Goal: Information Seeking & Learning: Learn about a topic

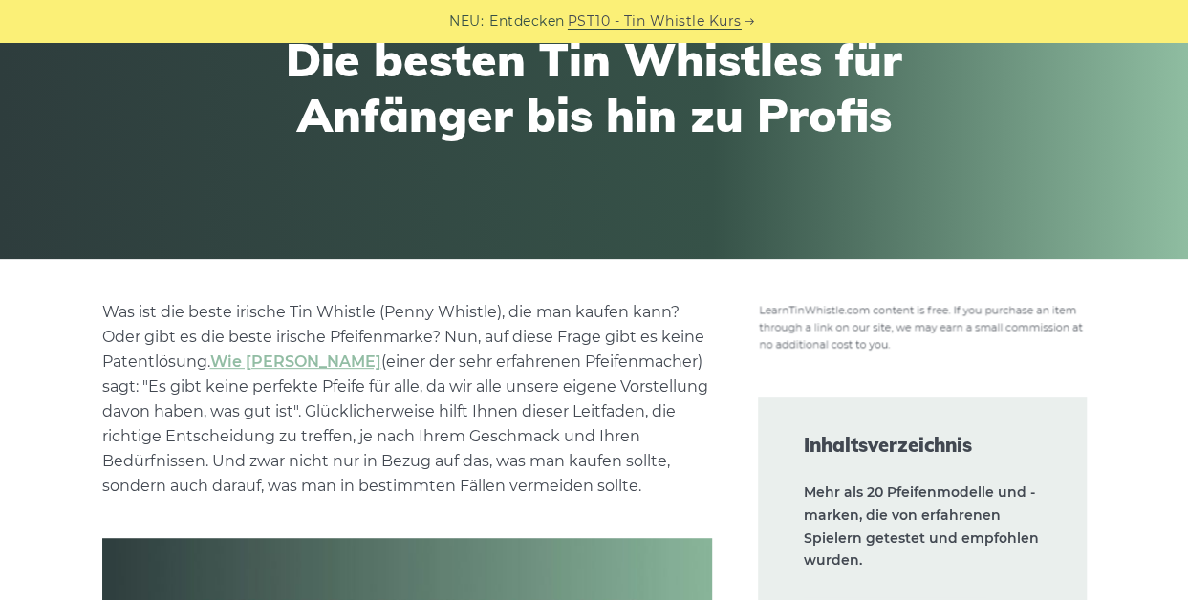
scroll to position [229, 0]
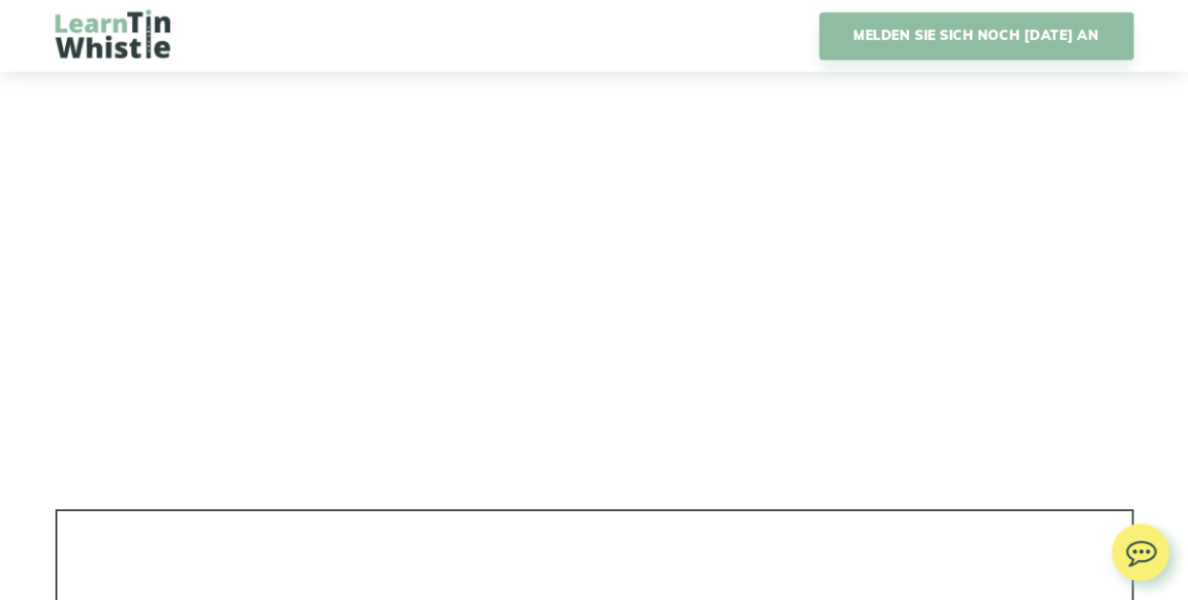
scroll to position [3381, 0]
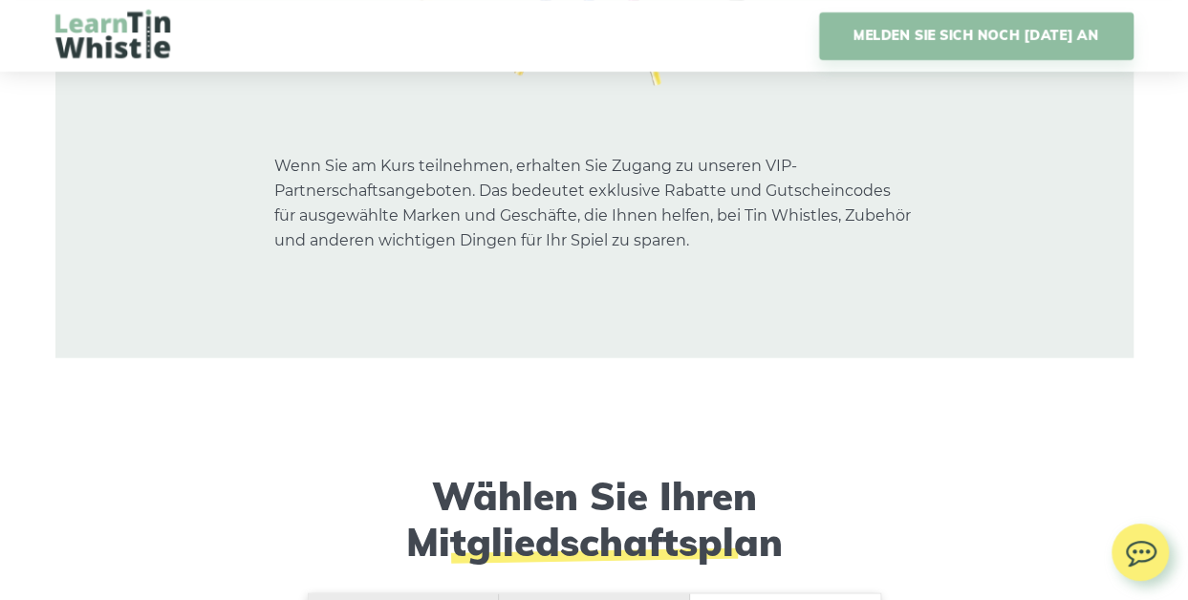
scroll to position [16370, 0]
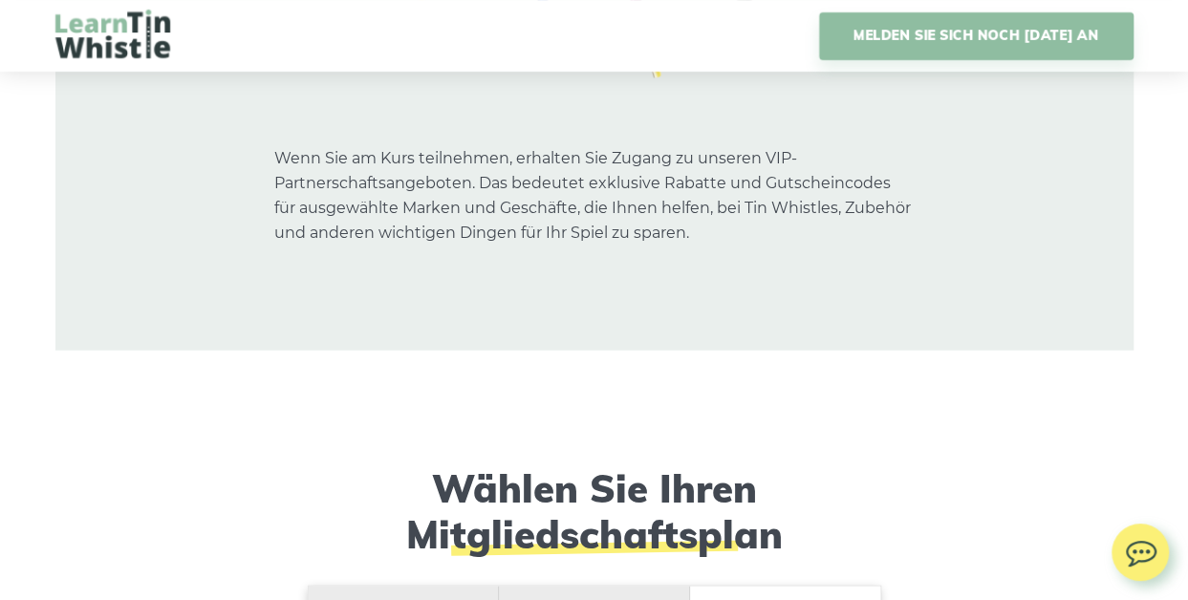
drag, startPoint x: 46, startPoint y: 347, endPoint x: 129, endPoint y: 479, distance: 155.9
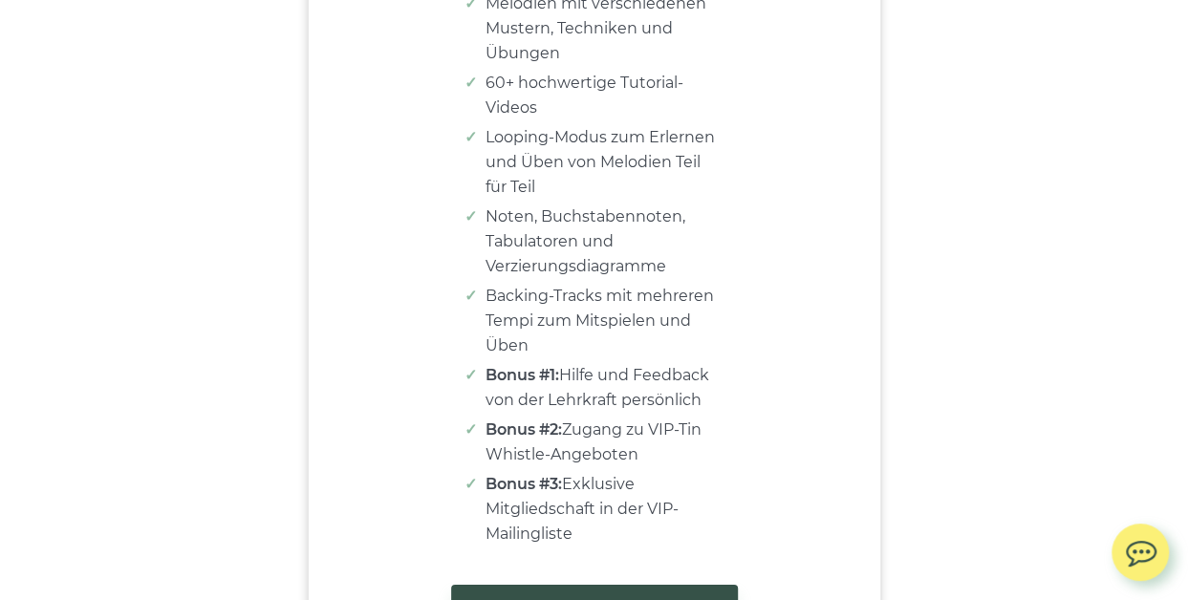
scroll to position [17306, 0]
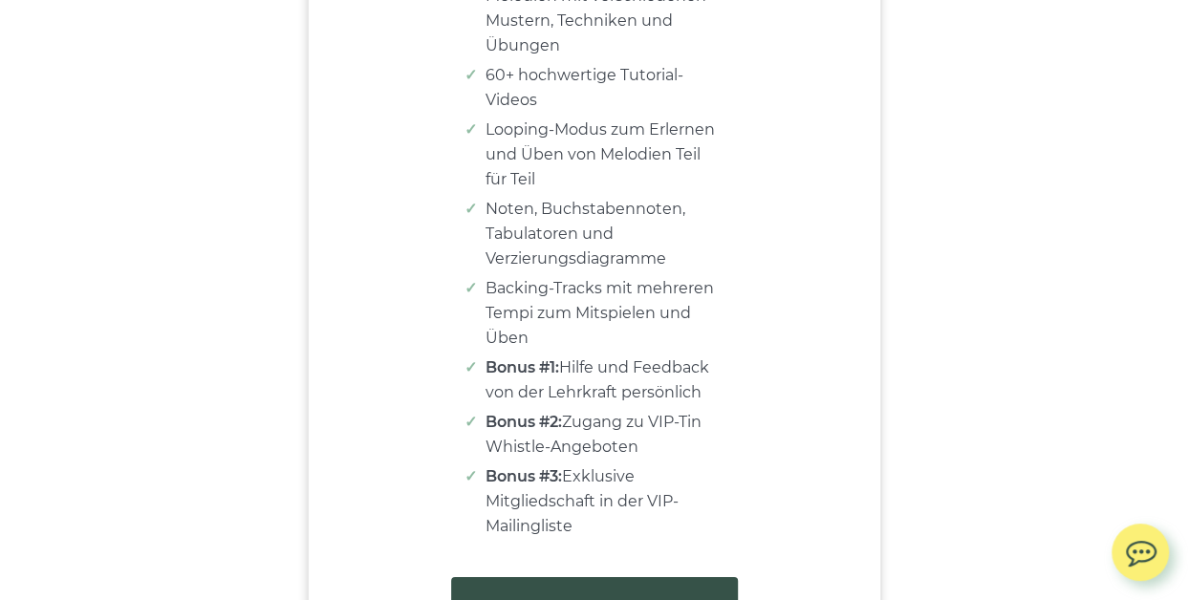
click at [618, 577] on link "HOLEN SIE SICH JETZT ZUGANG" at bounding box center [594, 609] width 287 height 65
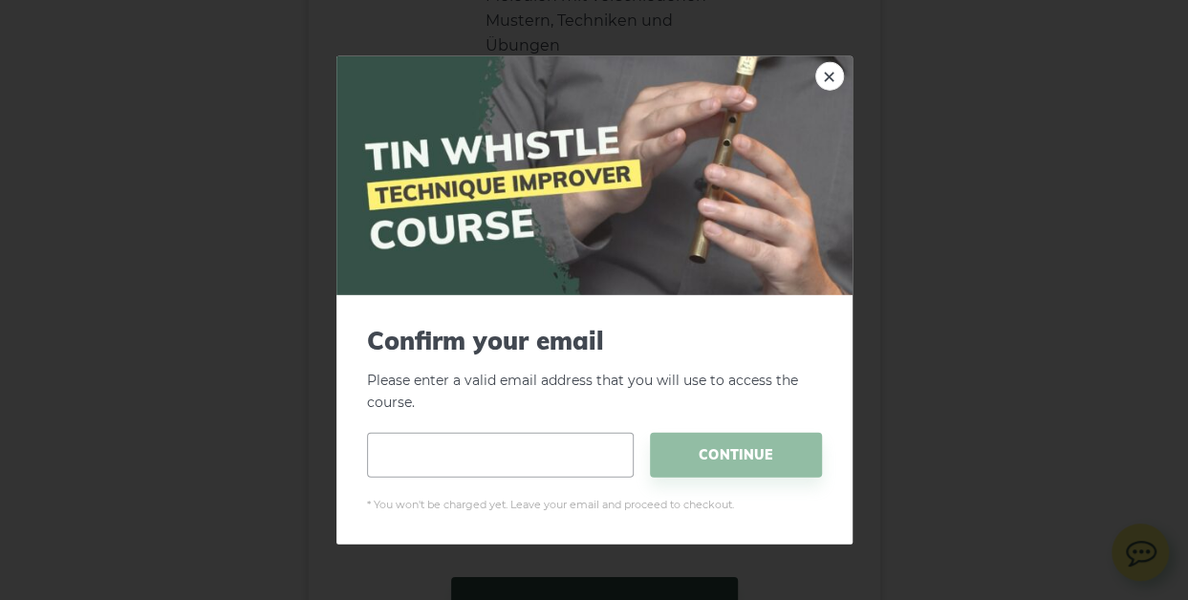
click at [545, 462] on input "email" at bounding box center [500, 454] width 267 height 45
type input "**********"
click at [739, 461] on span "CONTINUE" at bounding box center [736, 454] width 172 height 45
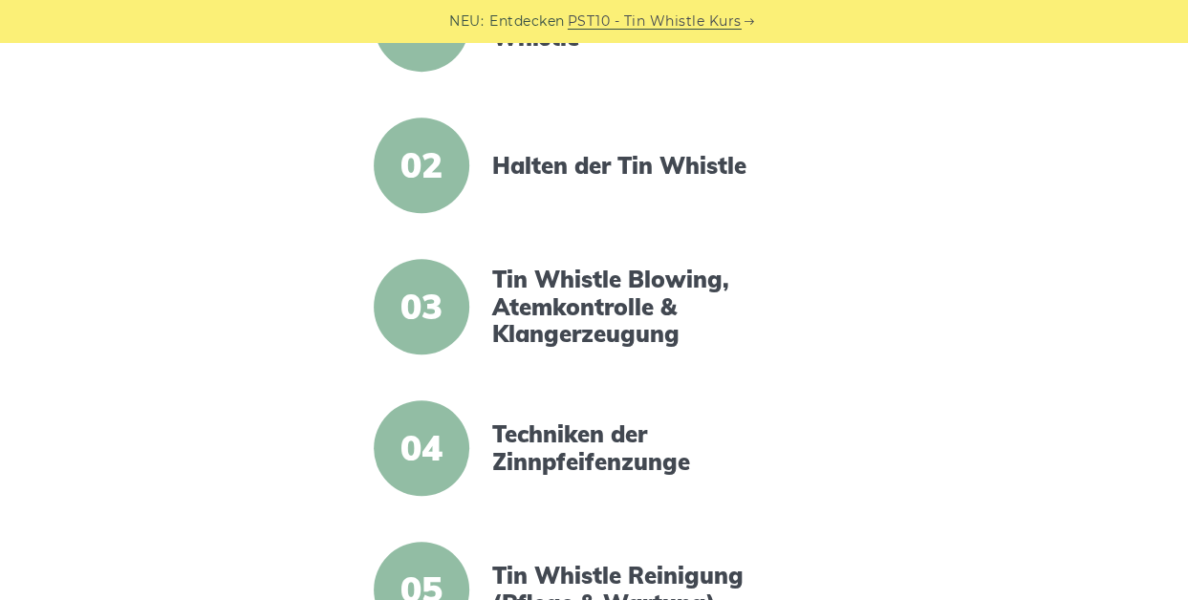
scroll to position [572, 0]
click at [422, 171] on span "02" at bounding box center [422, 165] width 96 height 96
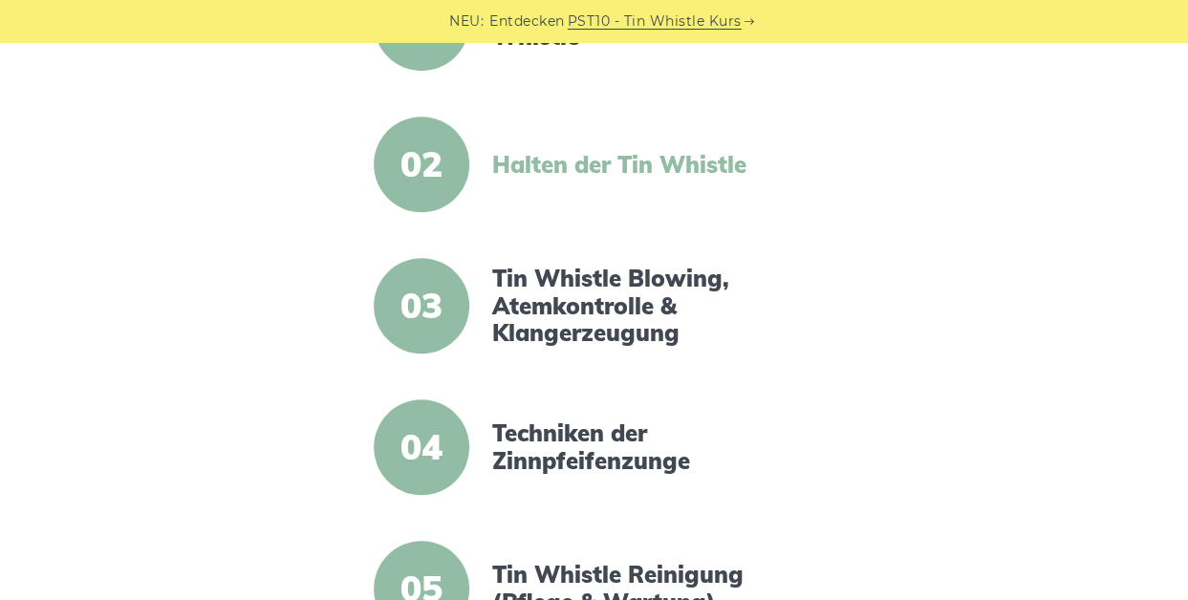
click at [549, 160] on link "Halten der Tin Whistle" at bounding box center [656, 165] width 329 height 28
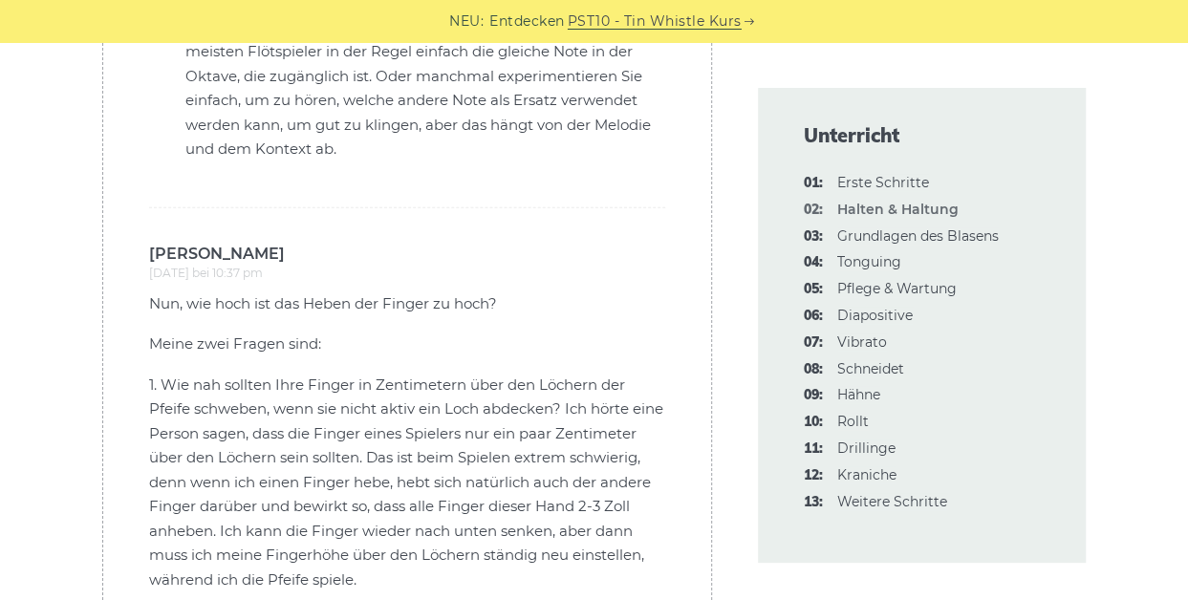
scroll to position [6365, 0]
click at [876, 230] on font "Grundlagen des Blasens" at bounding box center [917, 235] width 161 height 17
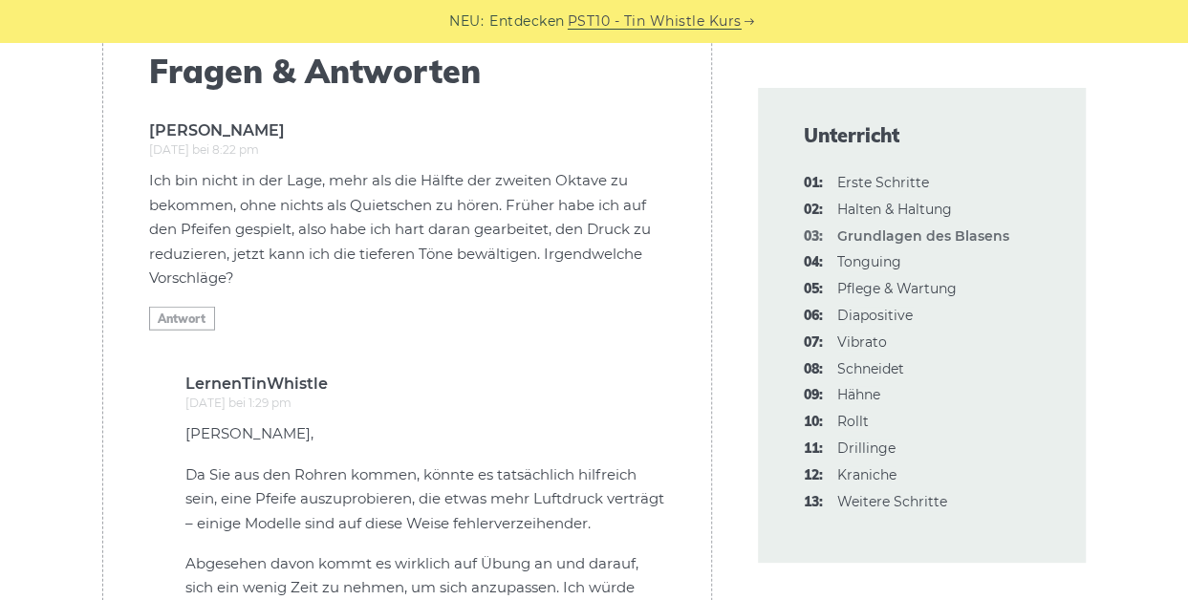
scroll to position [5524, 0]
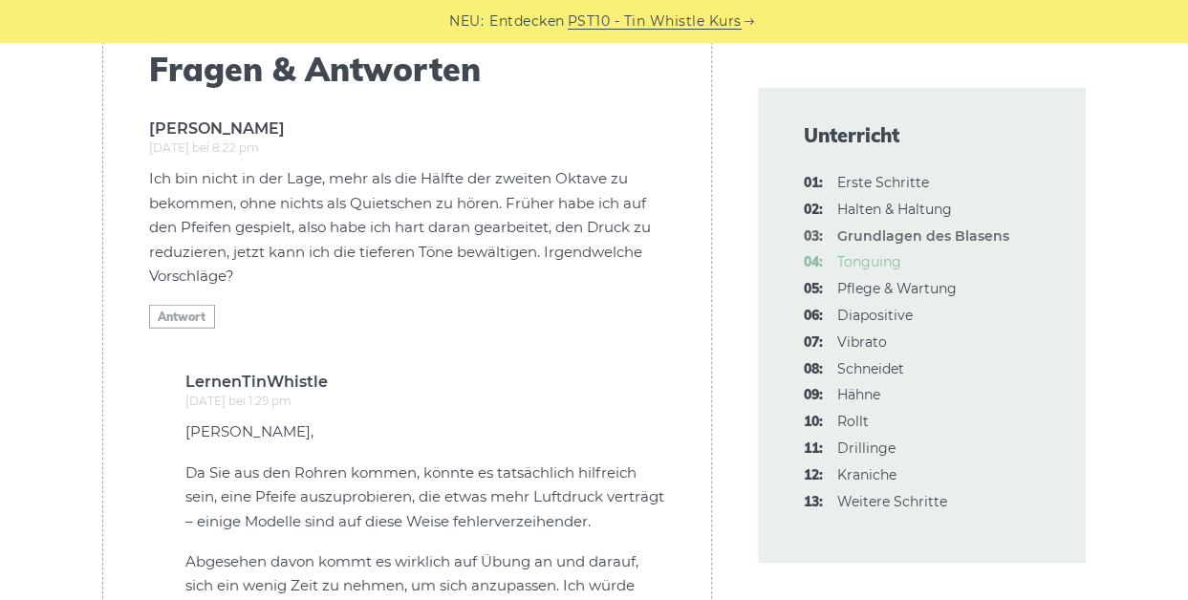
click at [866, 262] on font "Tonguing" at bounding box center [869, 261] width 64 height 17
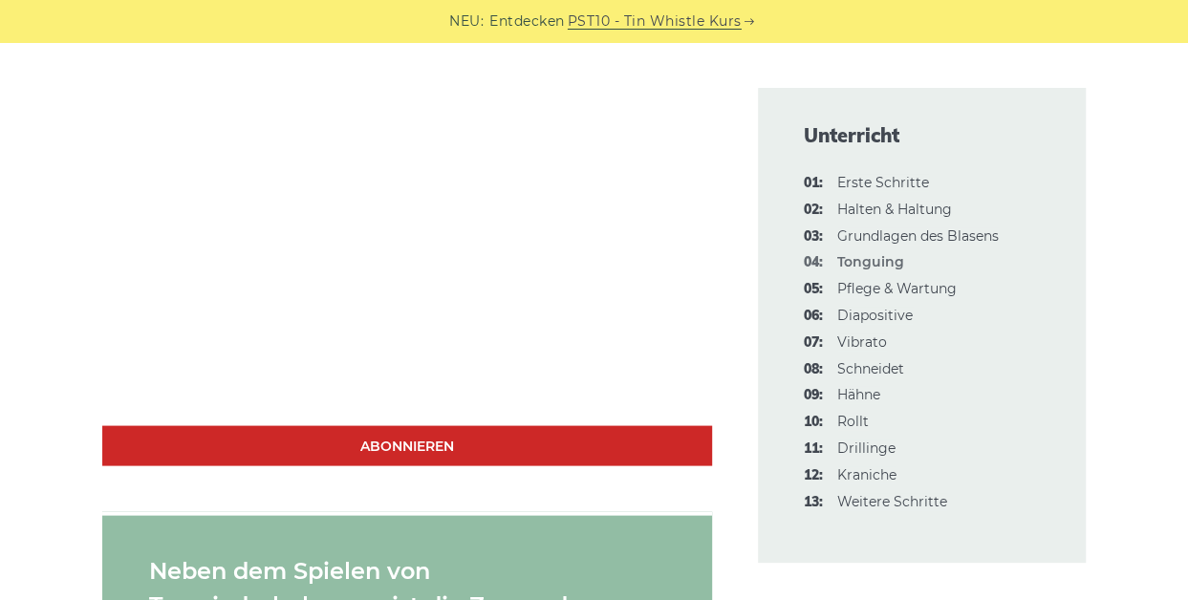
scroll to position [1696, 0]
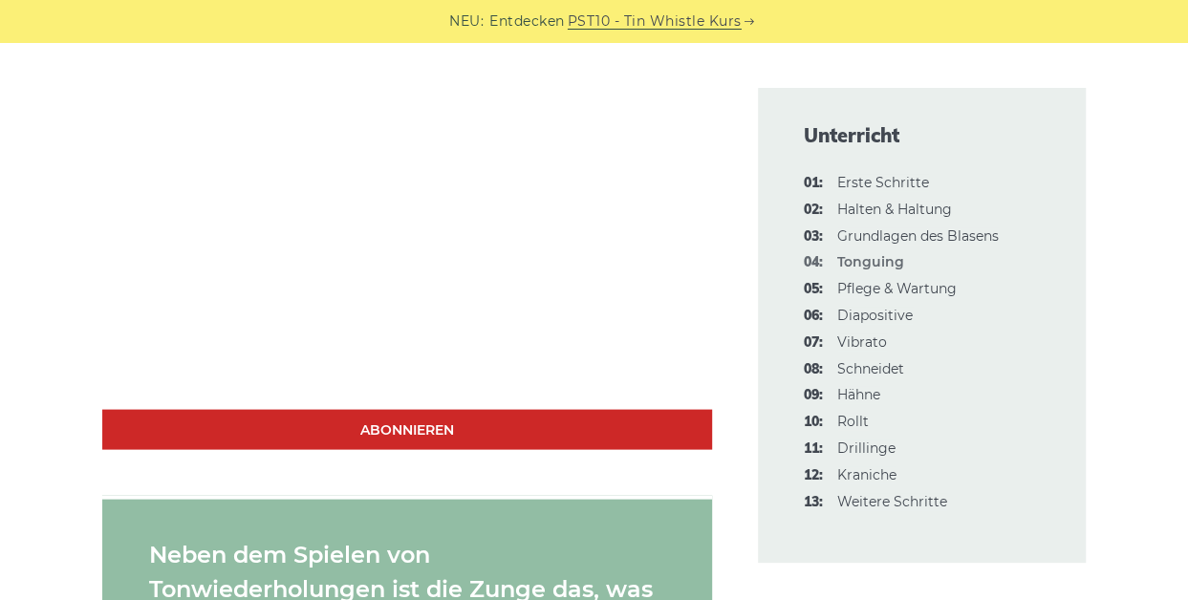
click at [987, 312] on li "06: Diapositive" at bounding box center [922, 316] width 237 height 23
click at [942, 286] on font "Pflege & Wartung" at bounding box center [896, 288] width 119 height 17
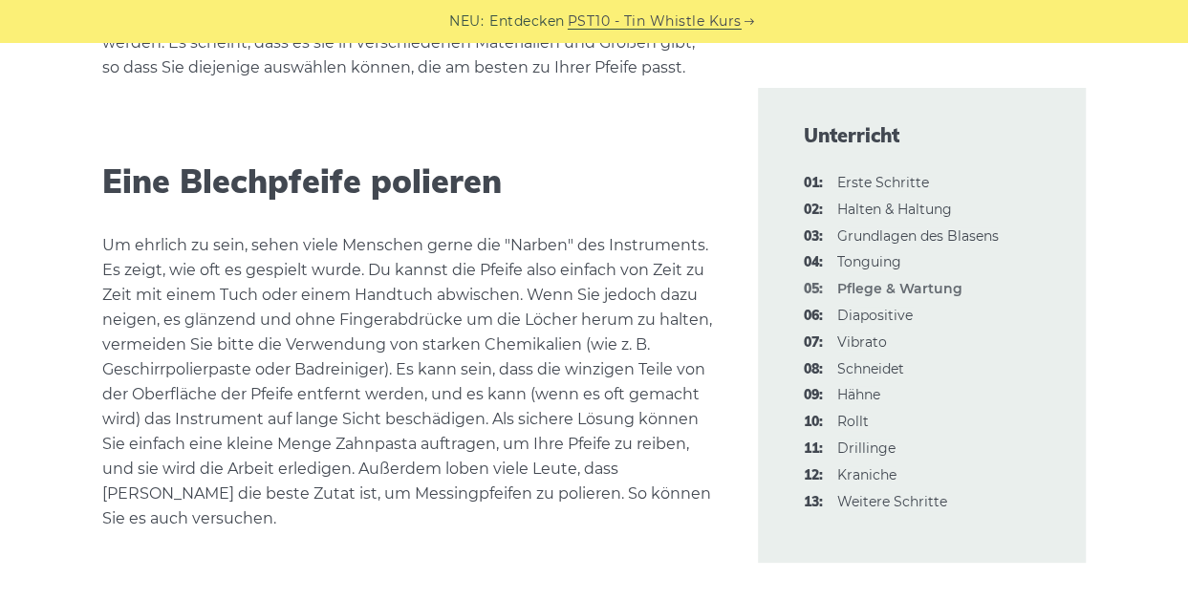
scroll to position [2079, 0]
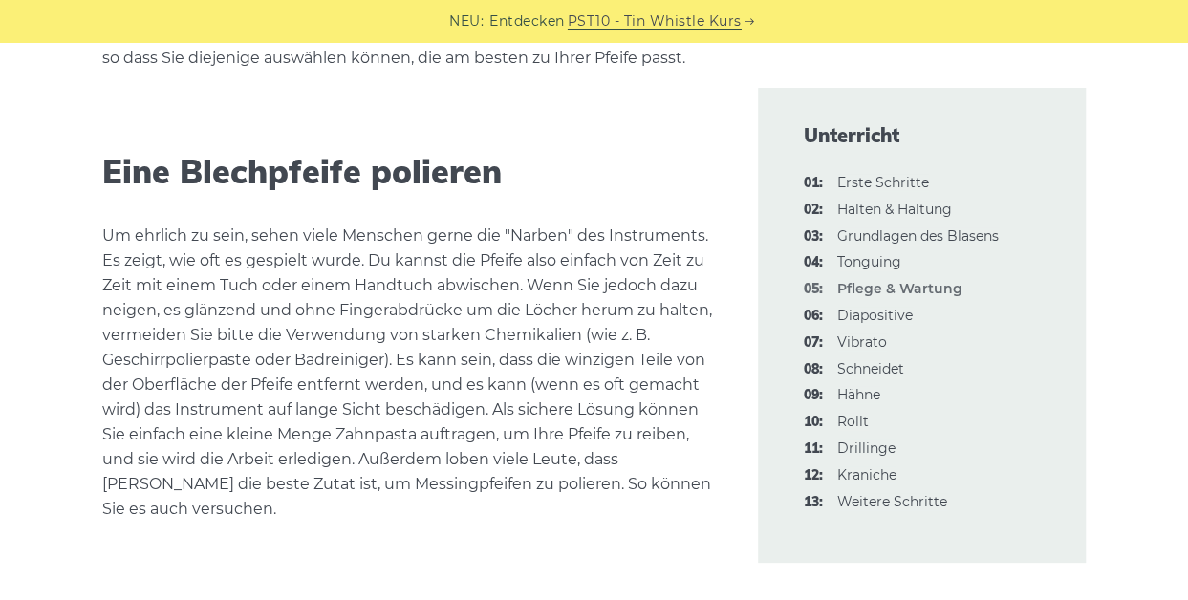
click at [46, 423] on div "Sie fragen sich vielleicht, warum wir die Lektion über die Pflege und Wartung v…" at bounding box center [594, 369] width 1124 height 3803
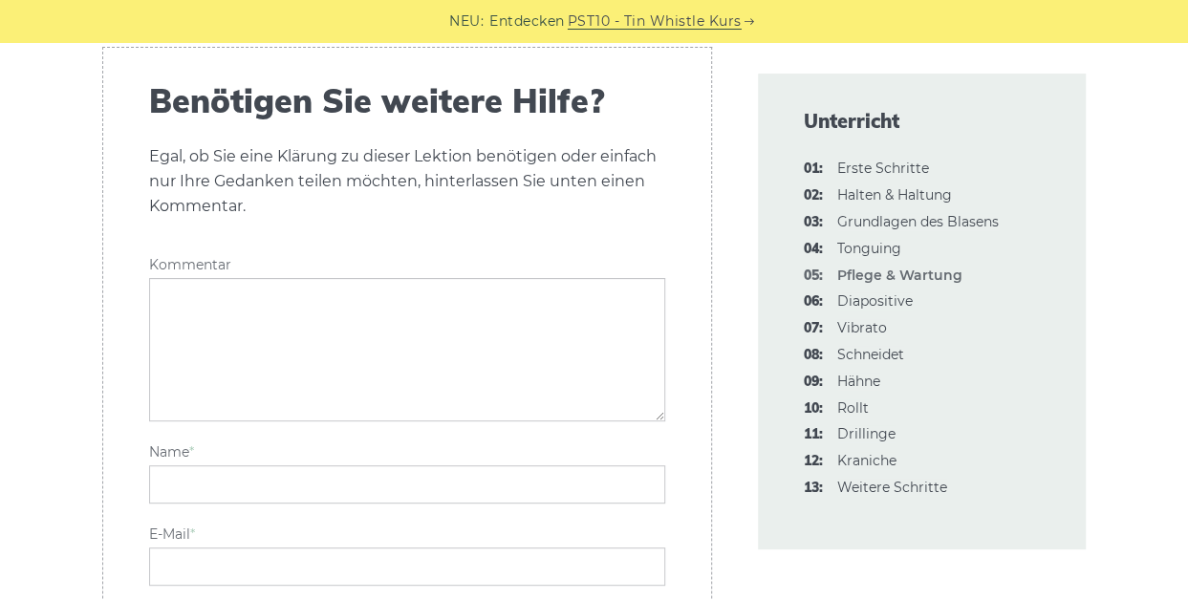
scroll to position [3632, 0]
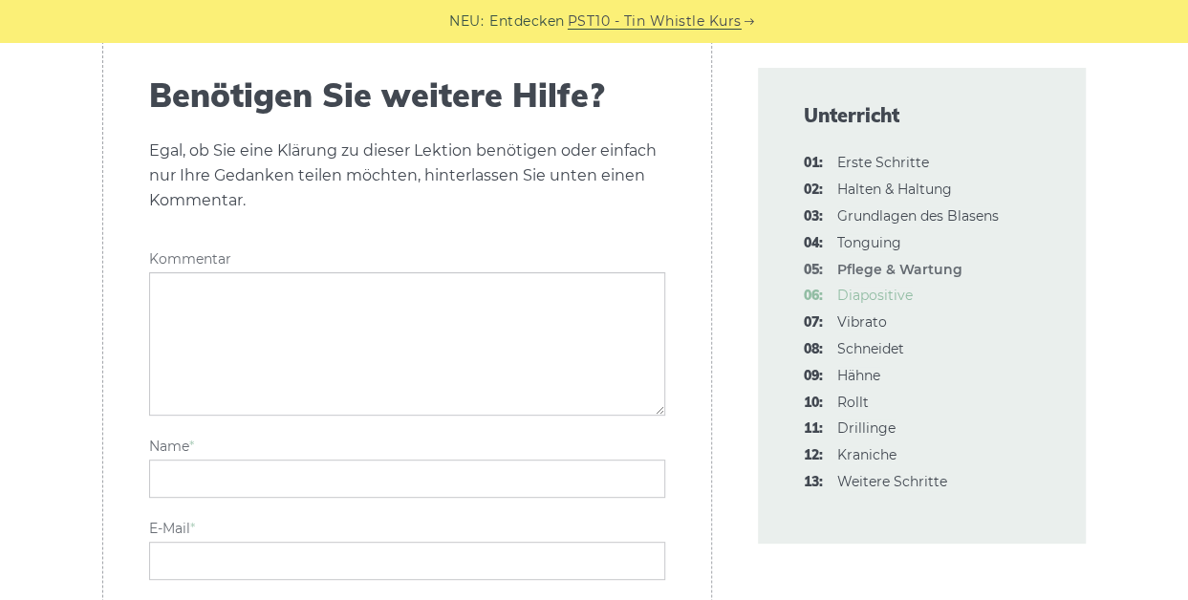
click at [891, 298] on font "Diapositive" at bounding box center [874, 295] width 75 height 17
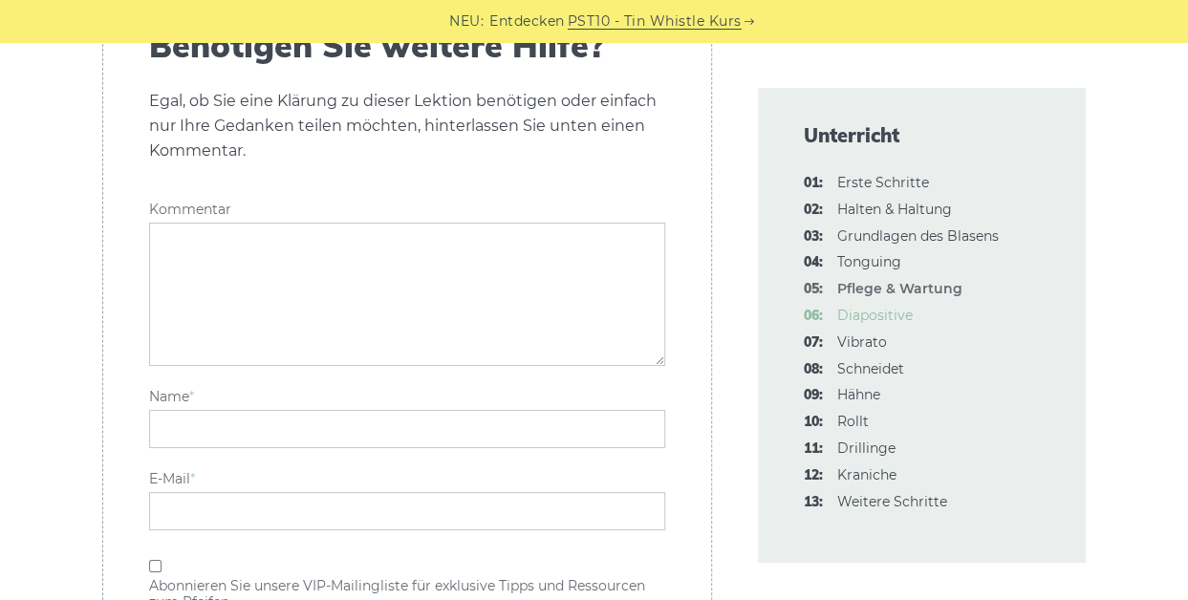
click at [891, 314] on font "Diapositive" at bounding box center [874, 315] width 75 height 17
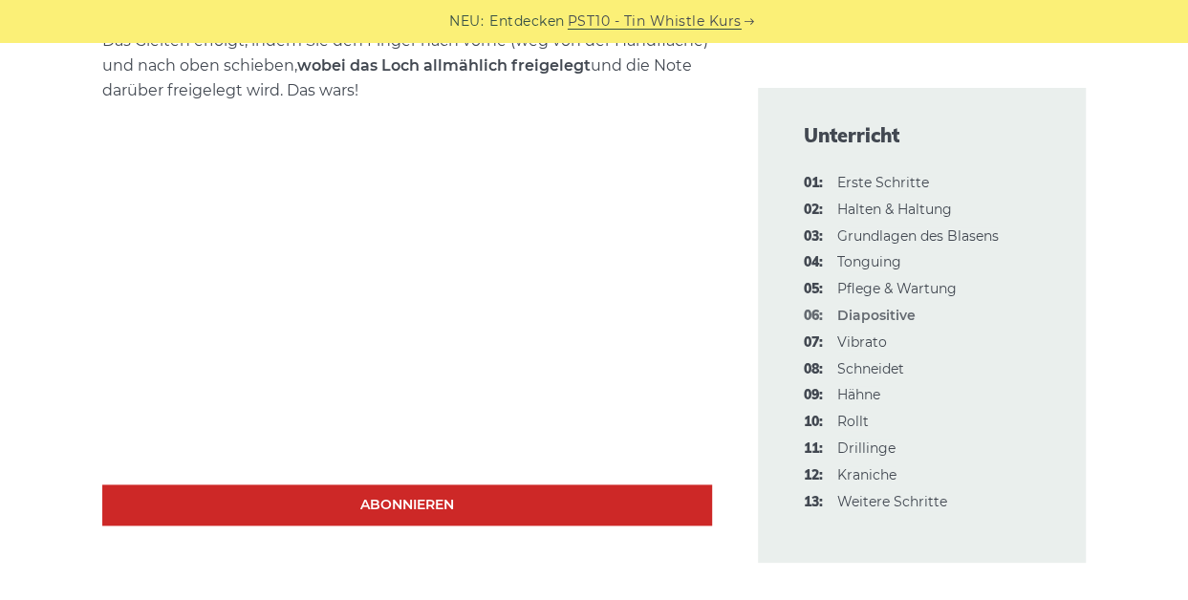
scroll to position [988, 0]
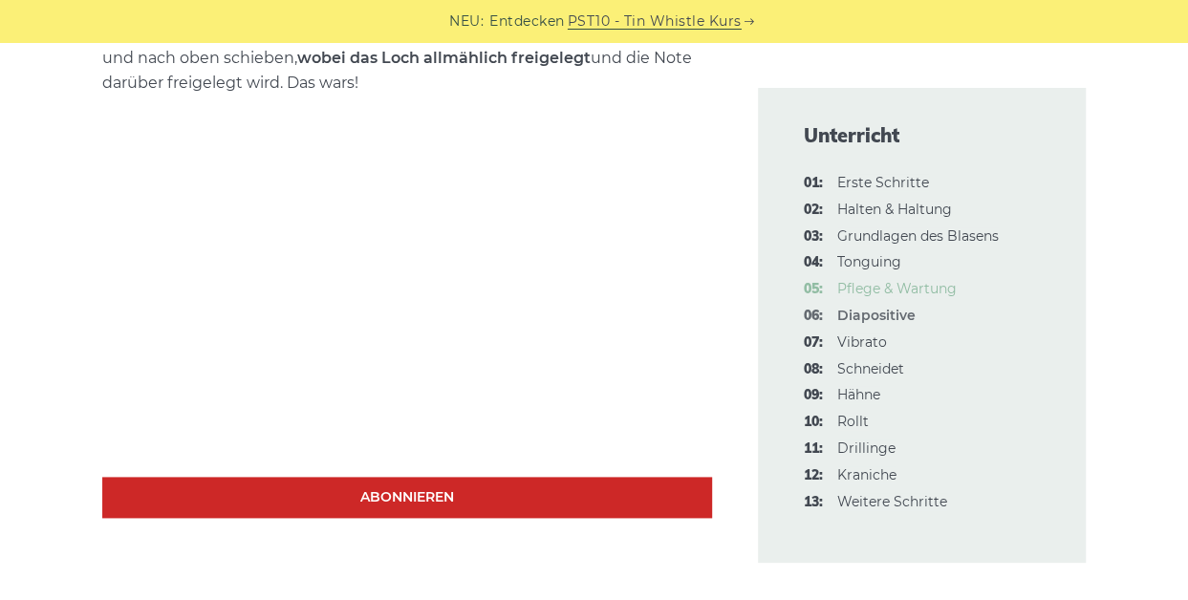
click at [910, 287] on font "Pflege & Wartung" at bounding box center [896, 288] width 119 height 17
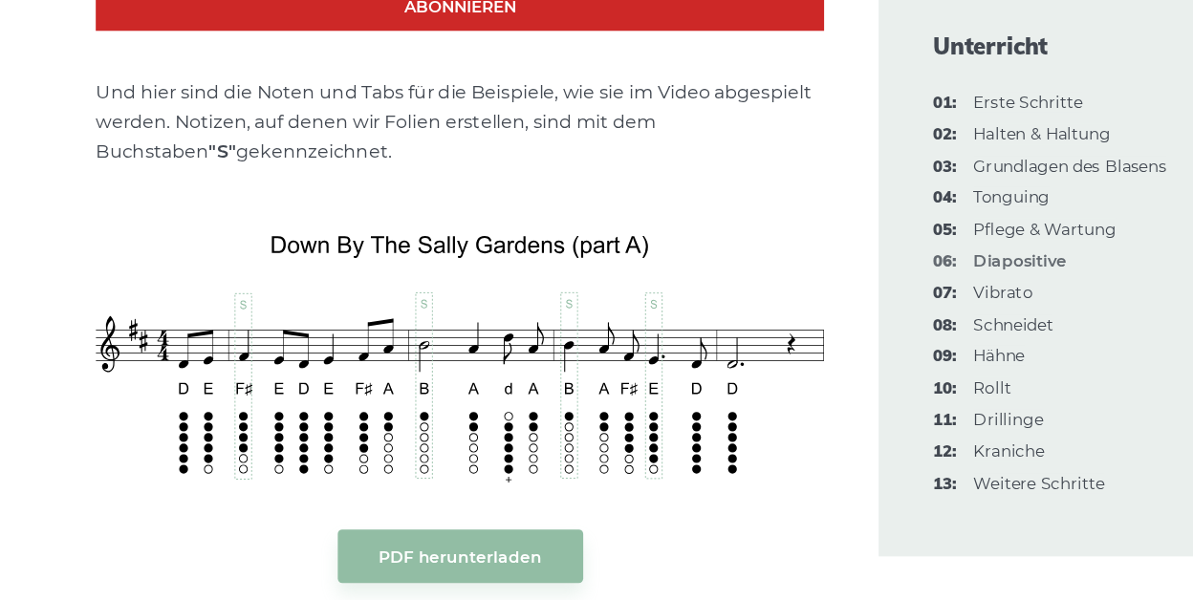
scroll to position [2188, 0]
